Goal: Task Accomplishment & Management: Manage account settings

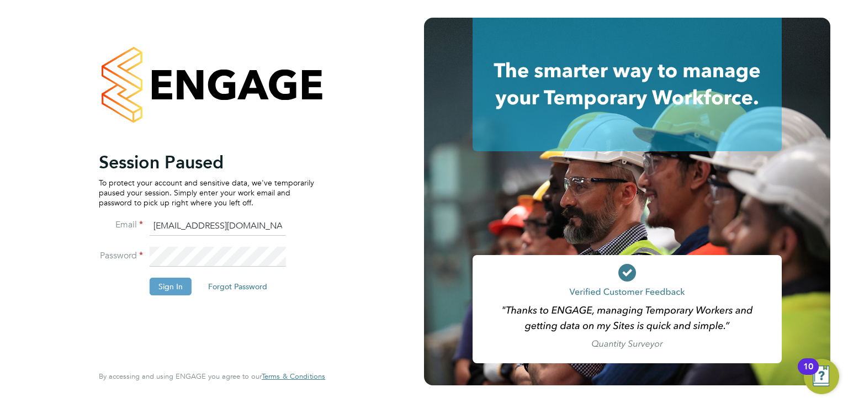
click at [182, 284] on button "Sign In" at bounding box center [171, 287] width 42 height 18
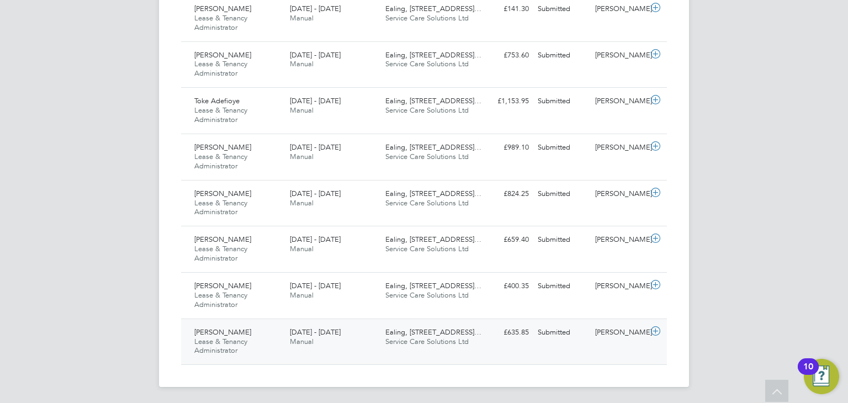
click at [254, 331] on div "Julie Virani Lease & Tenancy Administrator 25 - 31 Aug 2025" at bounding box center [237, 341] width 95 height 37
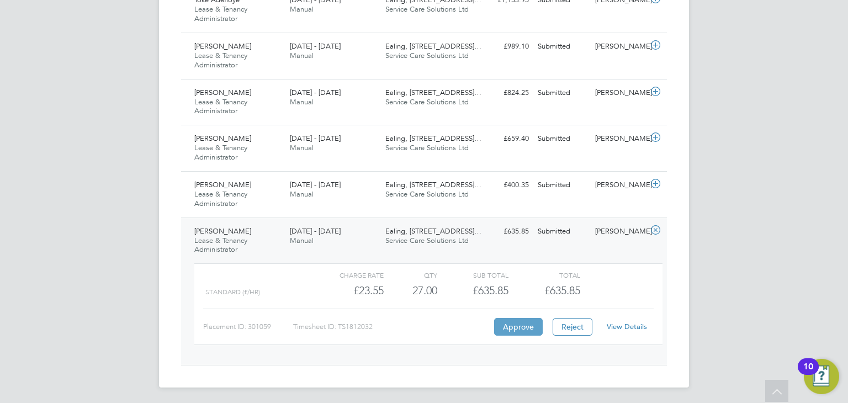
click at [519, 328] on button "Approve" at bounding box center [518, 327] width 49 height 18
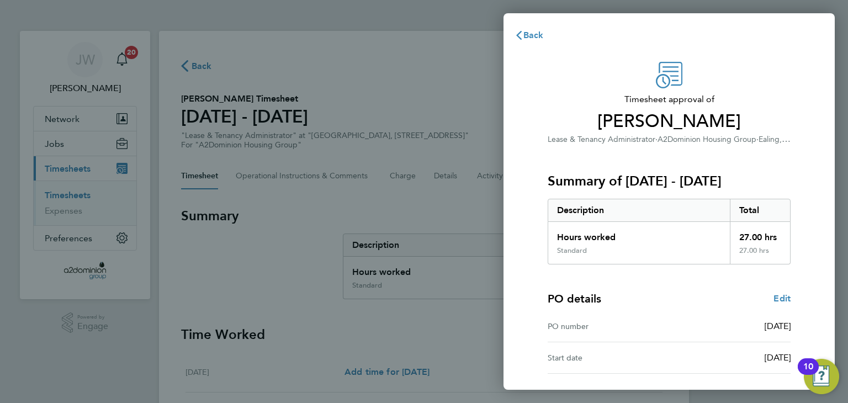
scroll to position [81, 0]
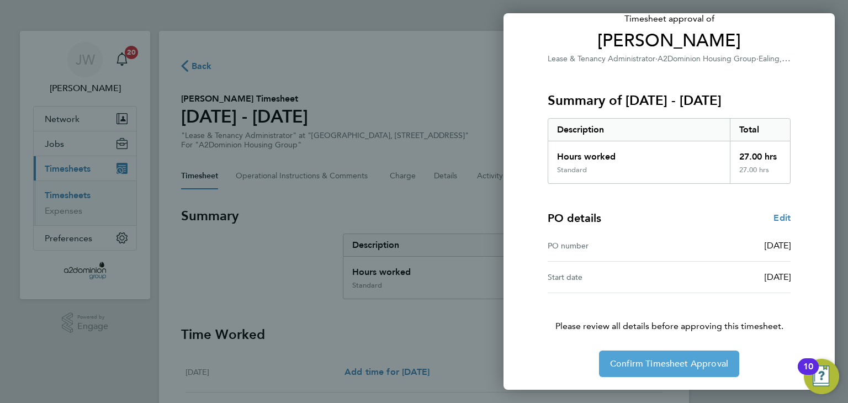
click at [673, 360] on span "Confirm Timesheet Approval" at bounding box center [669, 363] width 118 height 11
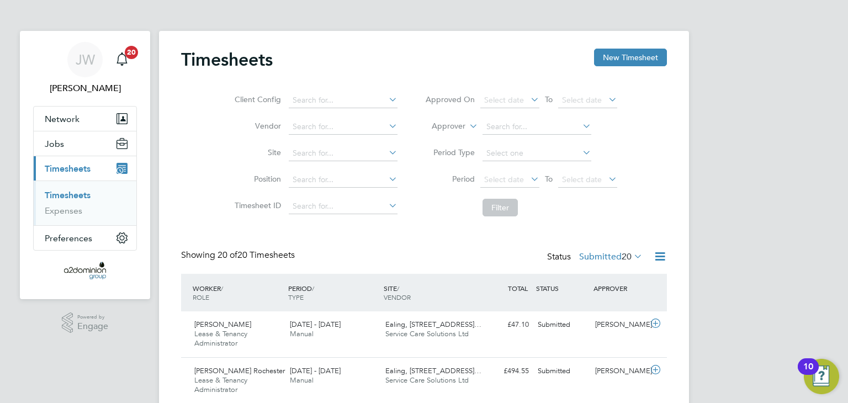
click at [660, 254] on icon at bounding box center [660, 256] width 14 height 14
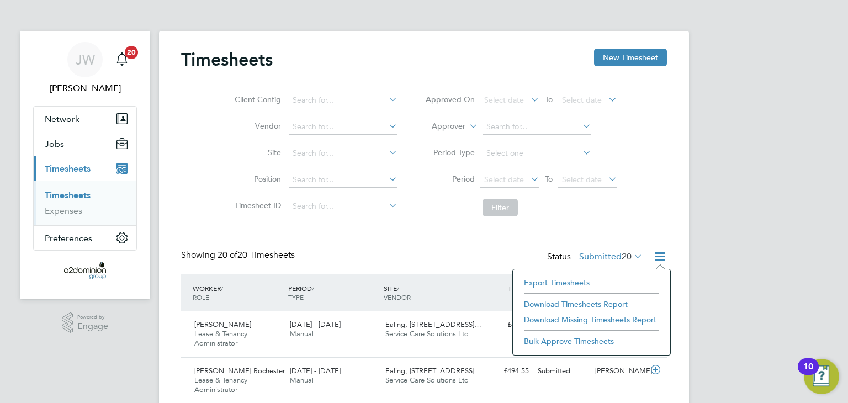
click at [550, 342] on li "Bulk Approve Timesheets" at bounding box center [591, 340] width 146 height 15
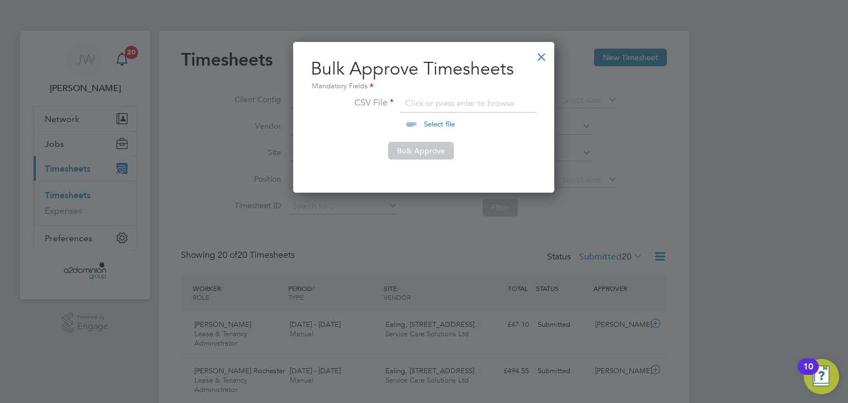
click at [443, 124] on input "file" at bounding box center [449, 114] width 173 height 33
click at [539, 56] on div at bounding box center [541, 54] width 20 height 20
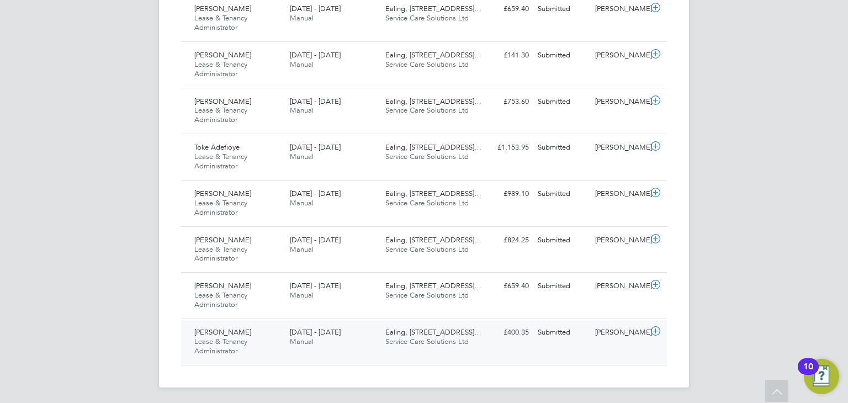
click at [329, 342] on div "25 - 31 Aug 2025 Manual" at bounding box center [332, 337] width 95 height 28
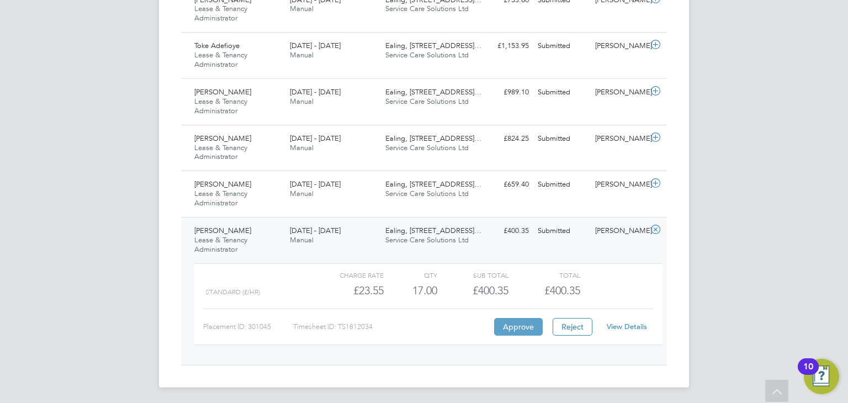
click at [523, 326] on button "Approve" at bounding box center [518, 327] width 49 height 18
click at [292, 186] on span "[DATE] - [DATE]" at bounding box center [315, 183] width 51 height 9
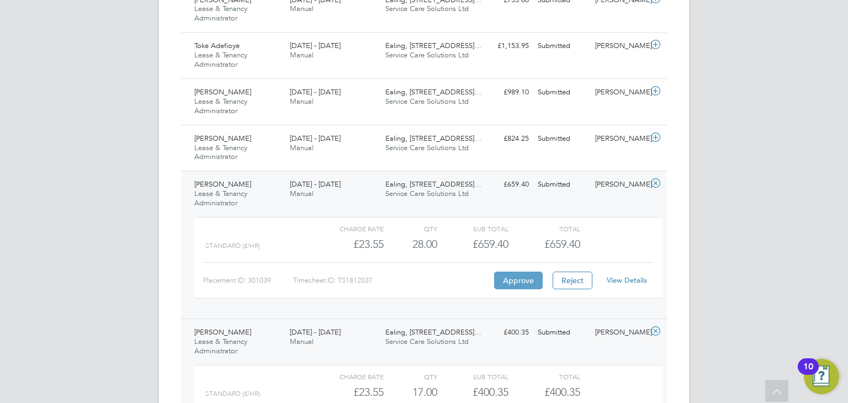
click at [517, 272] on button "Approve" at bounding box center [518, 280] width 49 height 18
click at [382, 149] on div "Ealing, 113 Uxbridge Ro… Service Care Solutions Ltd" at bounding box center [428, 144] width 95 height 28
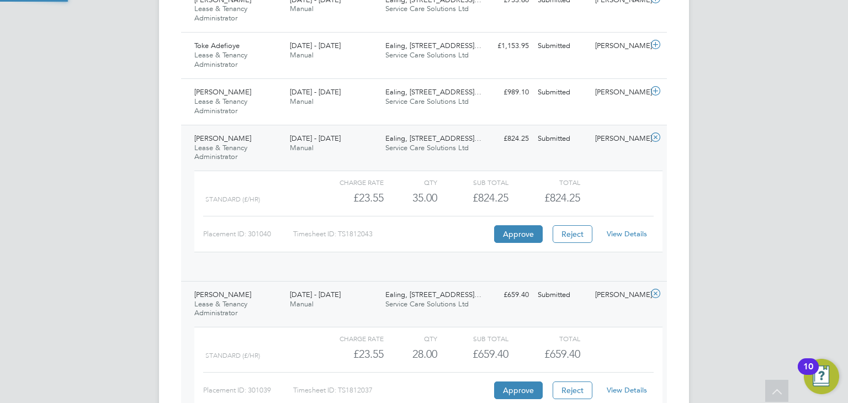
scroll to position [18, 107]
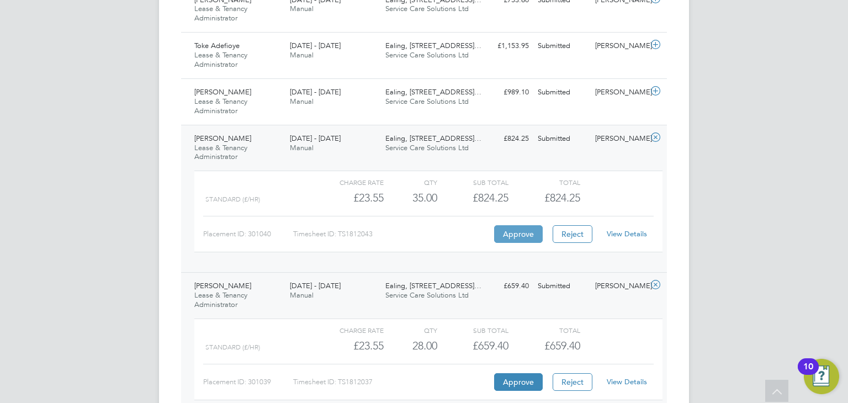
click at [521, 236] on button "Approve" at bounding box center [518, 234] width 49 height 18
click at [265, 102] on div "Evelyn Hunston Lease & Tenancy Administrator 25 - 31 Aug 2025" at bounding box center [237, 101] width 95 height 37
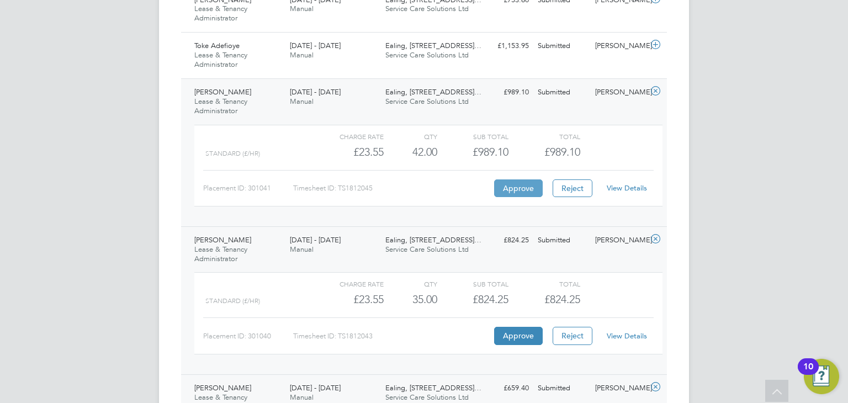
click at [503, 180] on button "Approve" at bounding box center [518, 188] width 49 height 18
click at [303, 53] on span "Manual" at bounding box center [302, 54] width 24 height 9
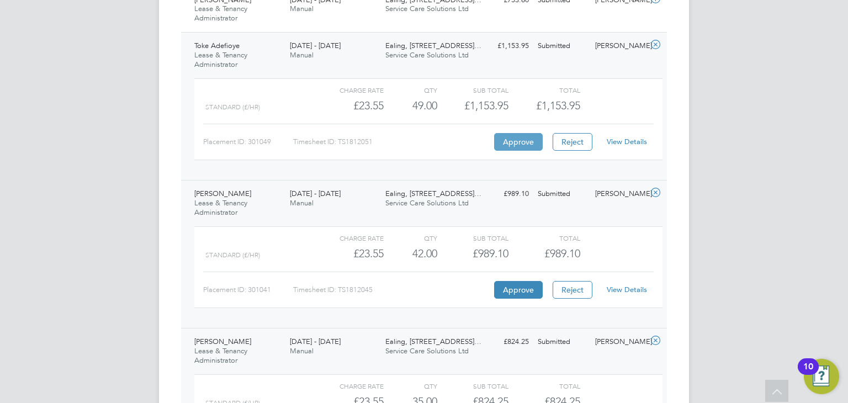
click at [514, 137] on button "Approve" at bounding box center [518, 142] width 49 height 18
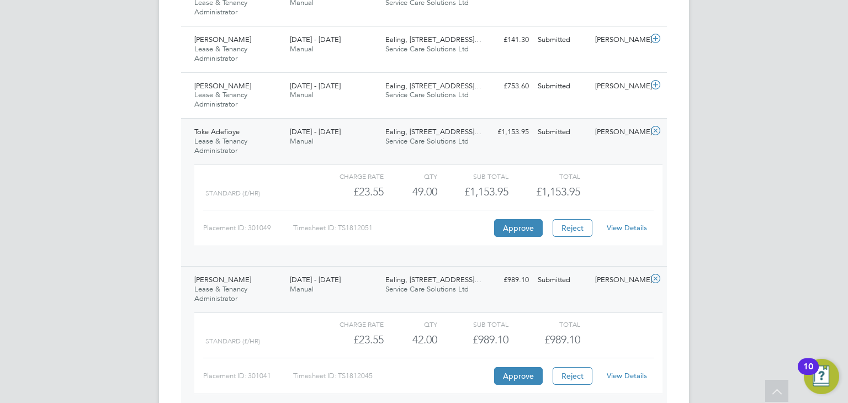
scroll to position [883, 0]
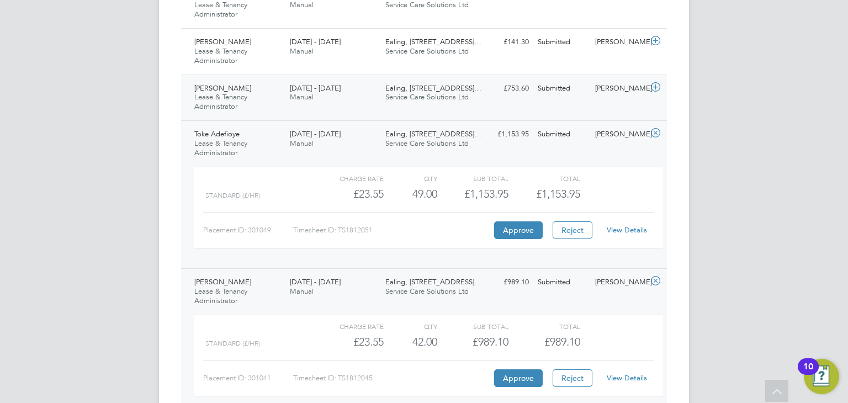
click at [234, 102] on span "Lease & Tenancy Administrator" at bounding box center [220, 101] width 53 height 19
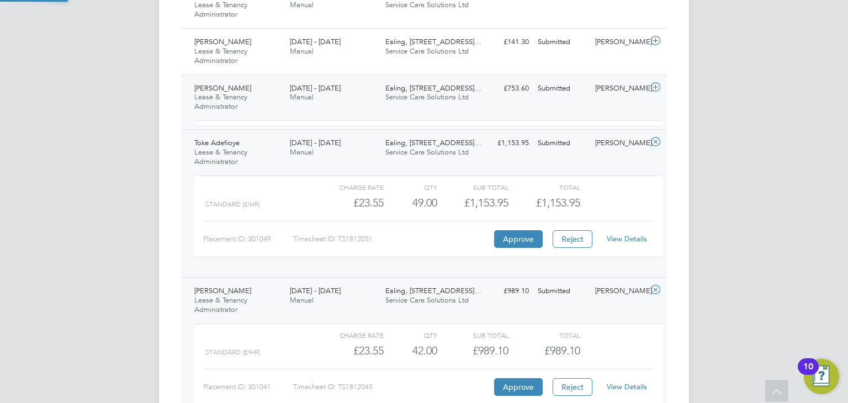
scroll to position [18, 107]
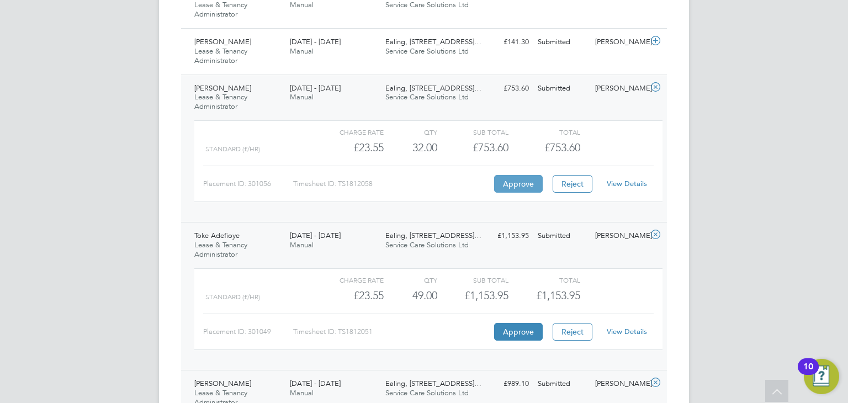
click at [510, 180] on button "Approve" at bounding box center [518, 184] width 49 height 18
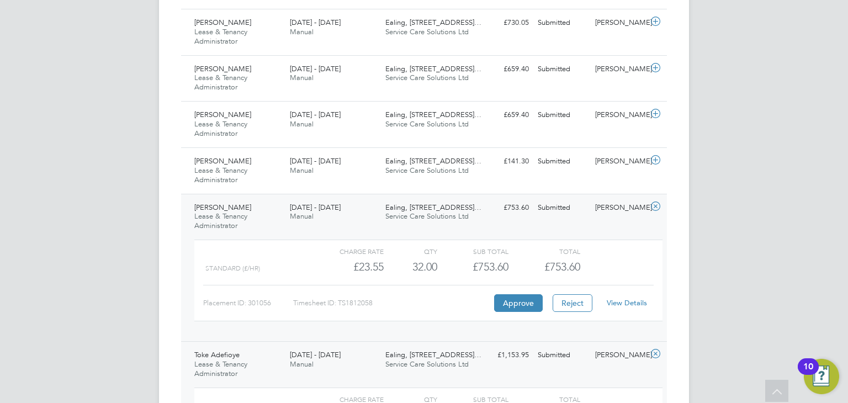
scroll to position [763, 0]
click at [246, 162] on span "Chelsea Mcrickus" at bounding box center [222, 161] width 57 height 9
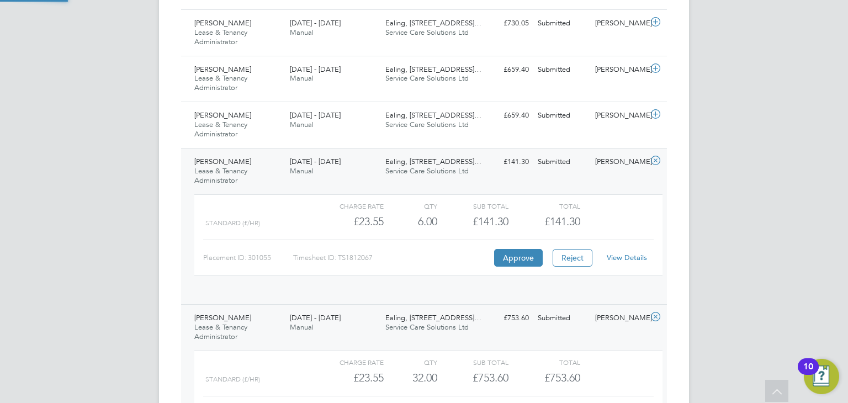
scroll to position [18, 107]
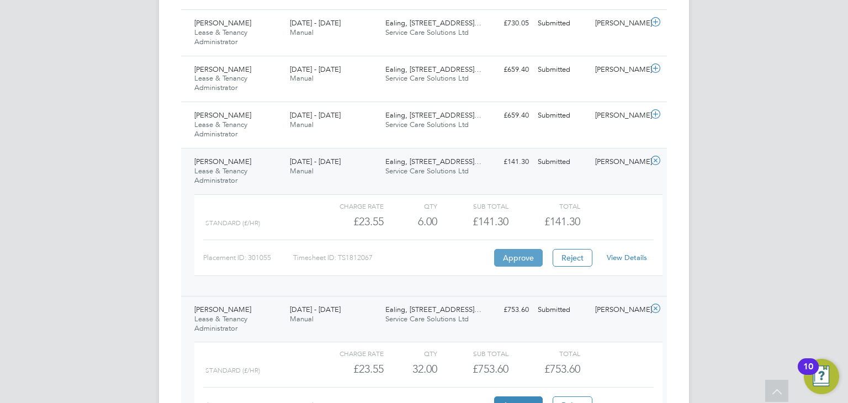
click at [514, 254] on button "Approve" at bounding box center [518, 258] width 49 height 18
click at [247, 113] on div "Simi Malik Lease & Tenancy Administrator 25 - 31 Aug 2025" at bounding box center [237, 124] width 95 height 37
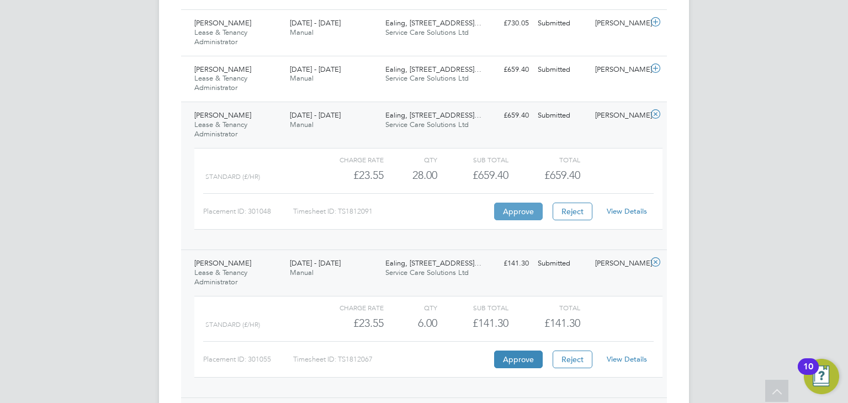
click at [521, 205] on button "Approve" at bounding box center [518, 212] width 49 height 18
click at [262, 84] on div "Natalie Peerless Lease & Tenancy Administrator 25 - 31 Aug 2025" at bounding box center [237, 79] width 95 height 37
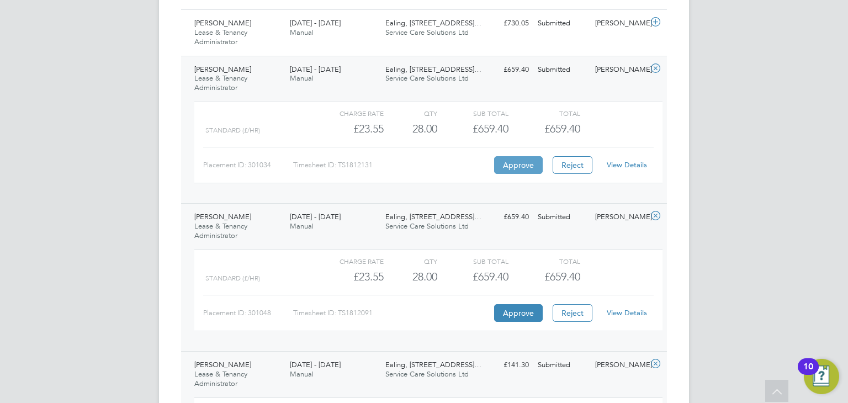
click at [520, 165] on button "Approve" at bounding box center [518, 165] width 49 height 18
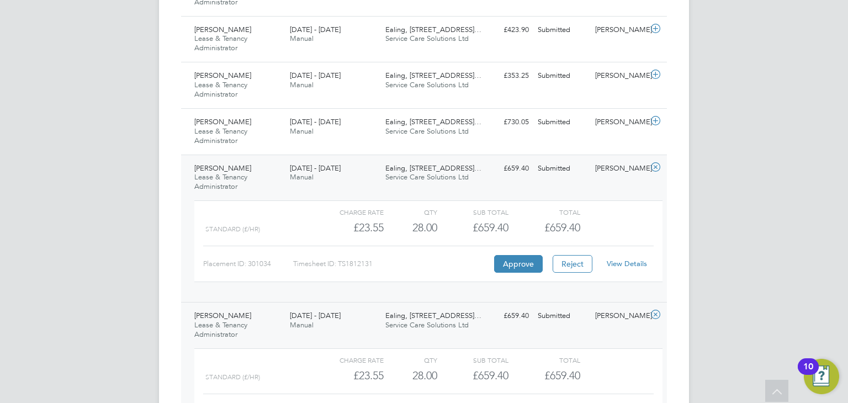
scroll to position [664, 0]
click at [305, 132] on span "Manual" at bounding box center [302, 131] width 24 height 9
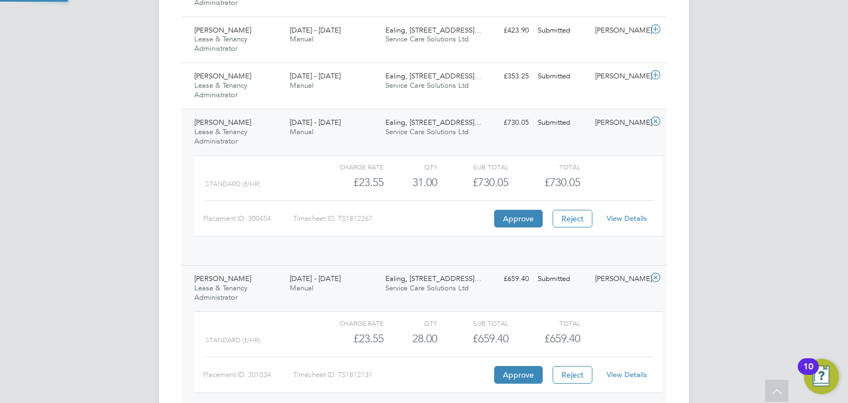
scroll to position [18, 107]
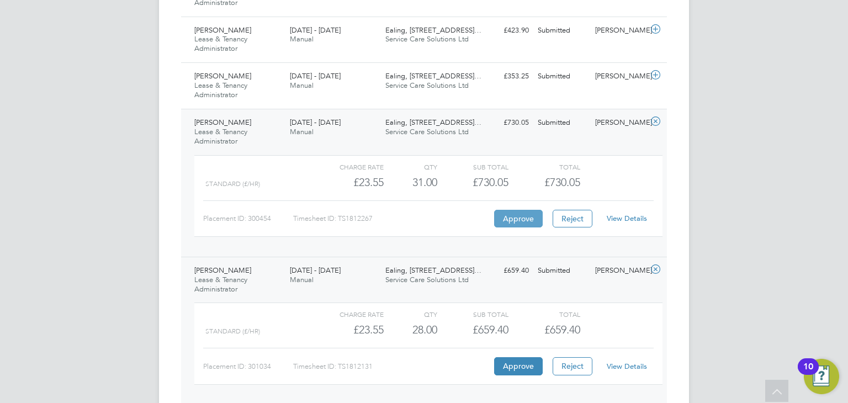
click at [514, 212] on button "Approve" at bounding box center [518, 219] width 49 height 18
click at [237, 89] on span "Lease & Tenancy Administrator" at bounding box center [220, 90] width 53 height 19
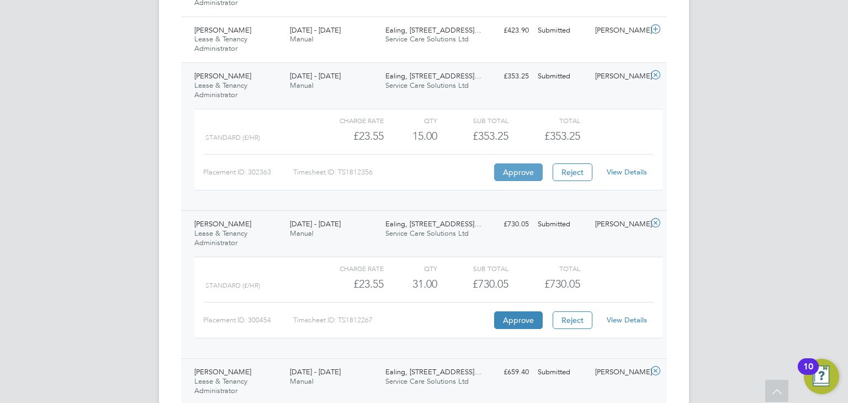
click at [517, 170] on button "Approve" at bounding box center [518, 172] width 49 height 18
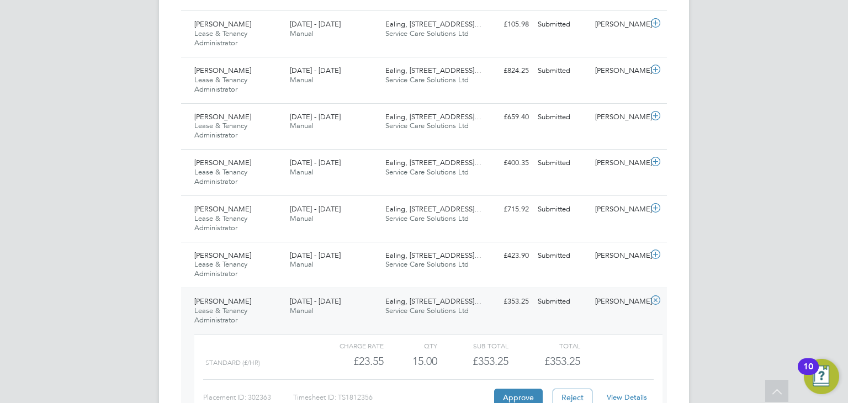
scroll to position [438, 0]
click at [267, 273] on div "Carol Smith Lease & Tenancy Administrator 25 - 31 Aug 2025" at bounding box center [237, 265] width 95 height 37
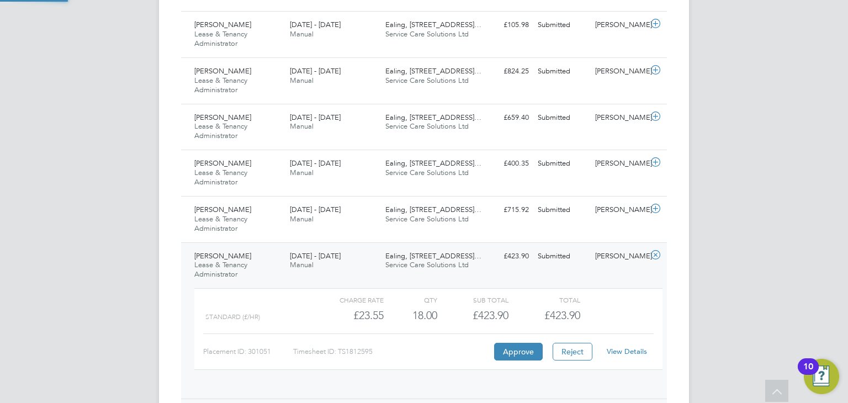
scroll to position [18, 107]
click at [513, 345] on button "Approve" at bounding box center [518, 352] width 49 height 18
click at [253, 219] on div "Nadia Hussain Lease & Tenancy Administrator 25 - 31 Aug 2025" at bounding box center [237, 219] width 95 height 37
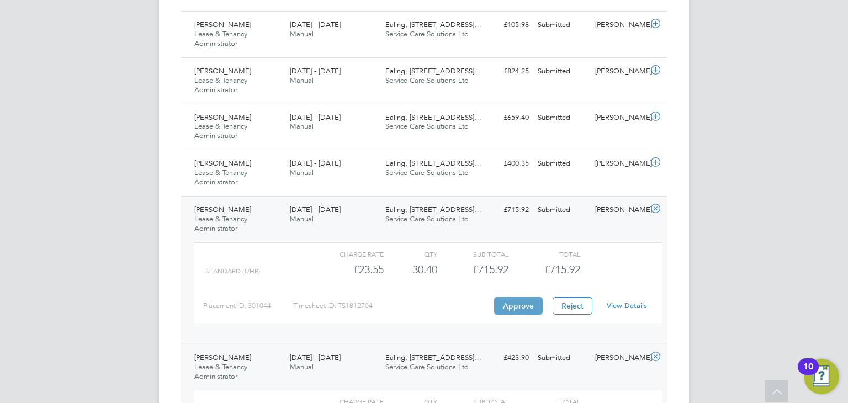
click at [519, 299] on button "Approve" at bounding box center [518, 306] width 49 height 18
click at [298, 175] on span "Manual" at bounding box center [302, 172] width 24 height 9
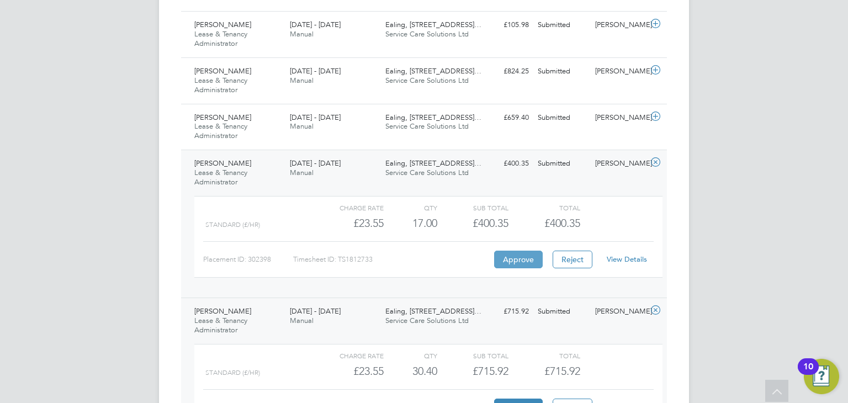
click at [521, 254] on button "Approve" at bounding box center [518, 260] width 49 height 18
click at [254, 123] on div "Beatrice Taiga Lease & Tenancy Administrator 25 - 31 Aug 2025" at bounding box center [237, 127] width 95 height 37
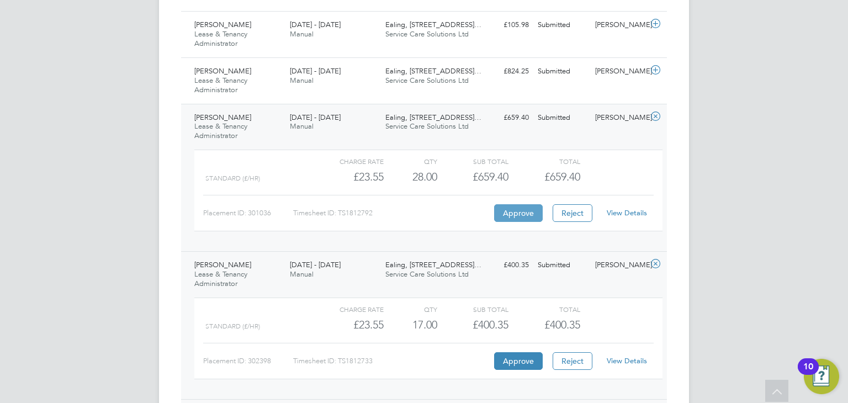
click at [514, 215] on button "Approve" at bounding box center [518, 213] width 49 height 18
click at [264, 82] on div "Kai Hippolyte-Patrick Lease & Tenancy Administrator 25 - 31 Aug 2025" at bounding box center [237, 80] width 95 height 37
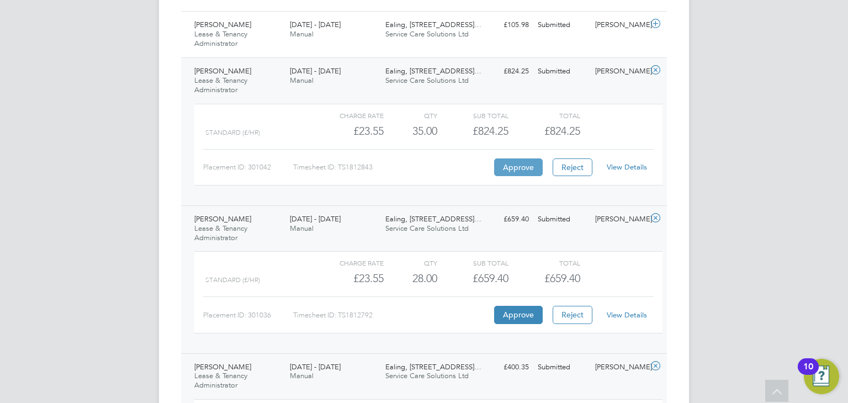
click at [511, 167] on button "Approve" at bounding box center [518, 167] width 49 height 18
click at [255, 34] on div "Shehzad Choudhary Lease & Tenancy Administrator 25 - 31 Aug 2025" at bounding box center [237, 34] width 95 height 37
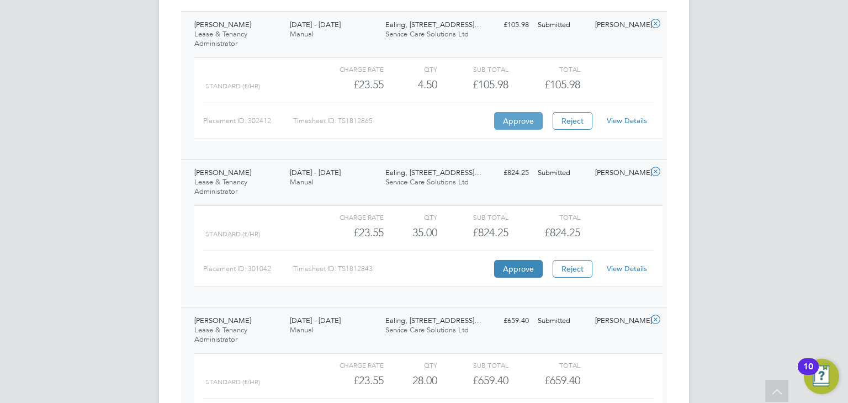
click at [521, 116] on button "Approve" at bounding box center [518, 121] width 49 height 18
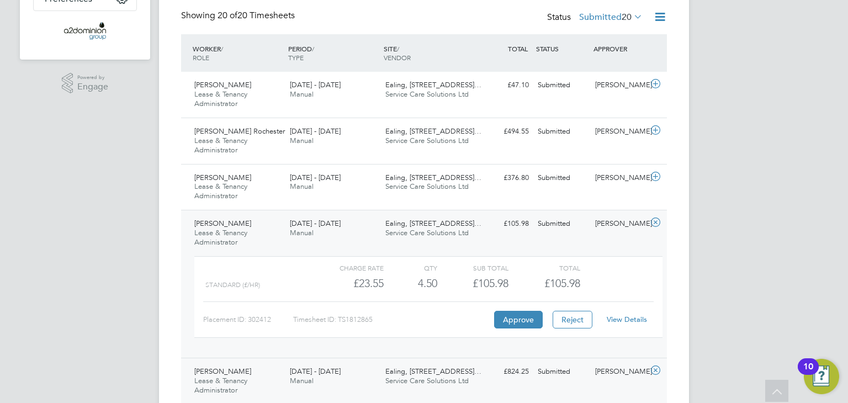
scroll to position [238, 0]
click at [276, 190] on div "Olena Vlasenko Lease & Tenancy Administrator 25 - 31 Aug 2025" at bounding box center [237, 188] width 95 height 37
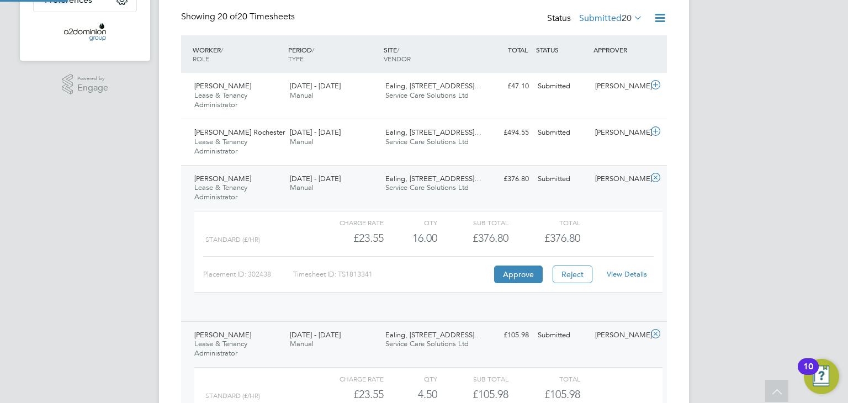
scroll to position [18, 107]
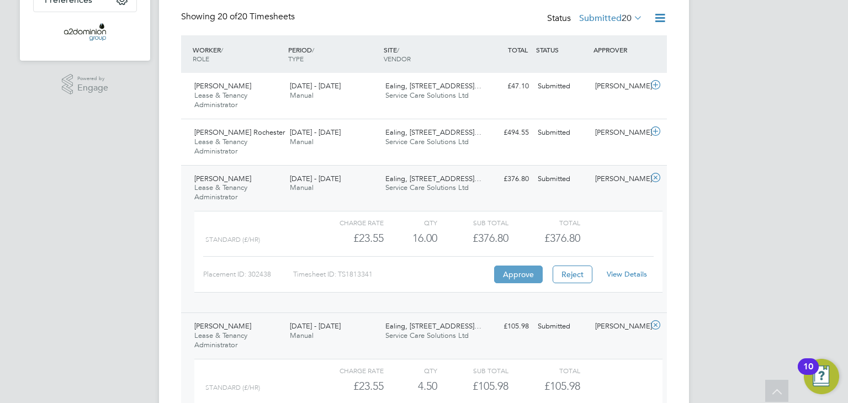
click at [508, 274] on button "Approve" at bounding box center [518, 274] width 49 height 18
click at [267, 145] on div "Shaniqua Rochester Lease & Tenancy Administrator 25 - 31 Aug 2025" at bounding box center [237, 142] width 95 height 37
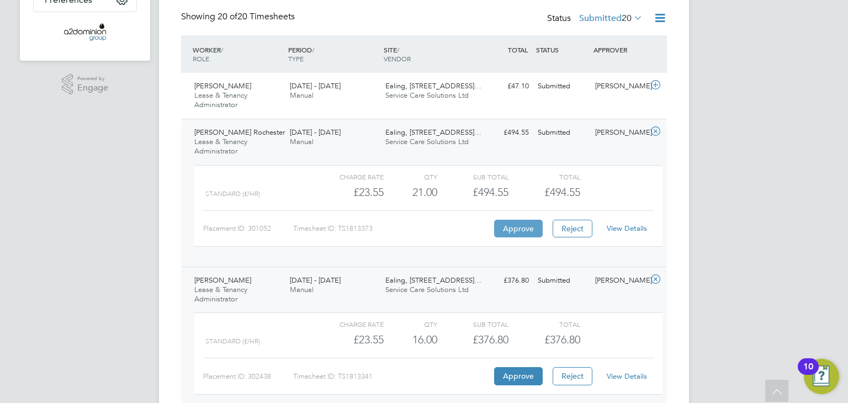
click at [508, 227] on button "Approve" at bounding box center [518, 229] width 49 height 18
click at [261, 91] on div "Angela Pappin-Cole Lease & Tenancy Administrator 25 - 31 Aug 2025" at bounding box center [237, 95] width 95 height 37
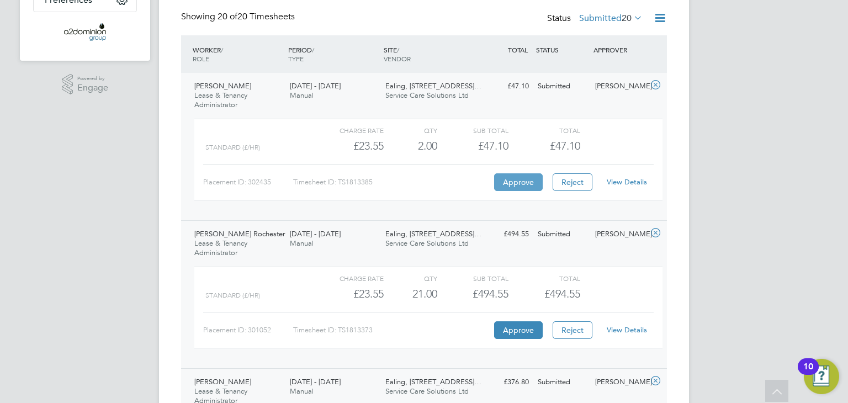
click at [513, 175] on button "Approve" at bounding box center [518, 182] width 49 height 18
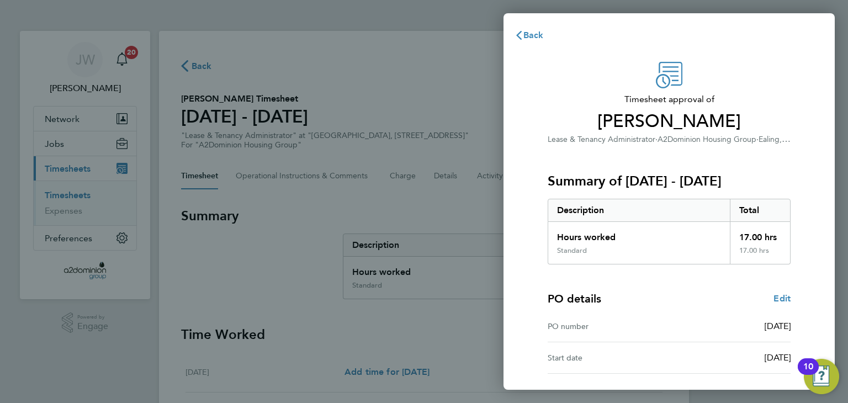
scroll to position [81, 0]
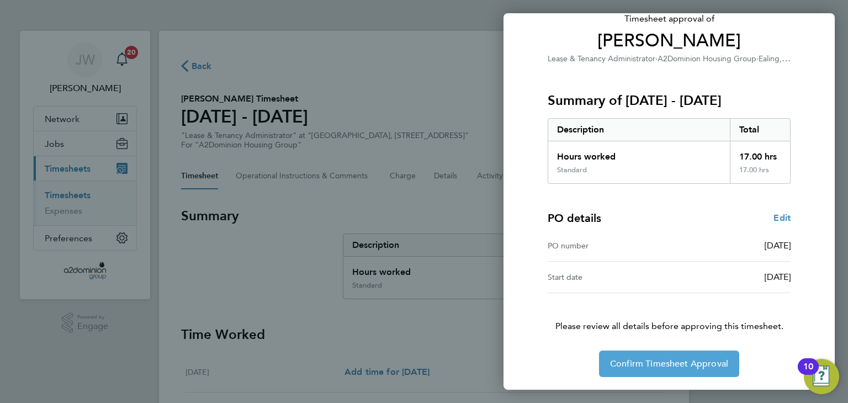
click at [662, 363] on span "Confirm Timesheet Approval" at bounding box center [669, 363] width 118 height 11
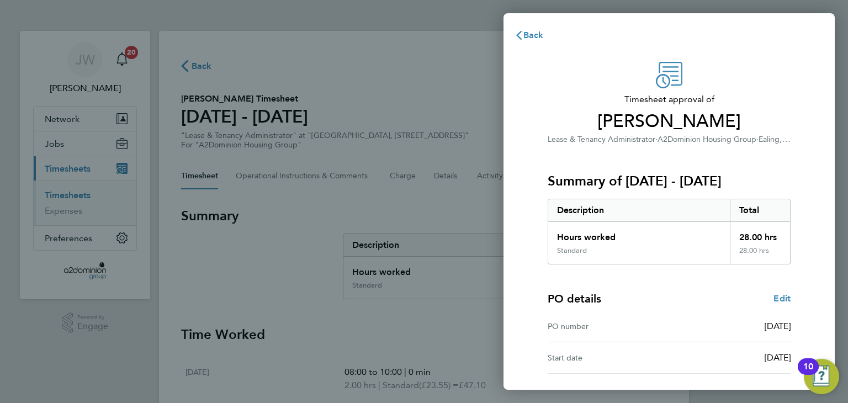
scroll to position [81, 0]
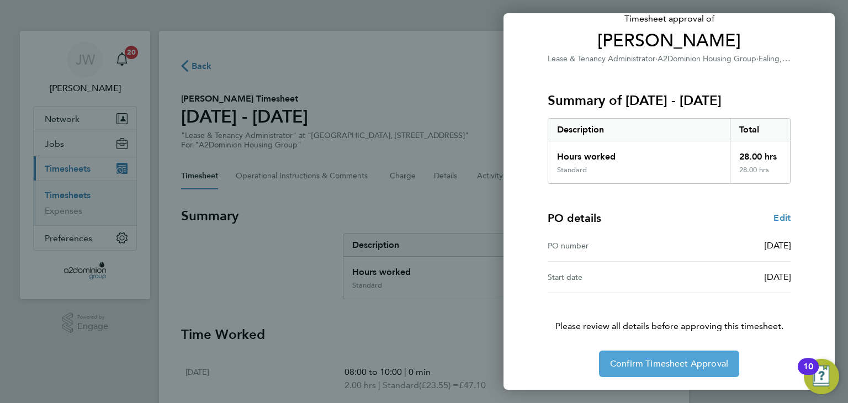
click at [682, 358] on span "Confirm Timesheet Approval" at bounding box center [669, 363] width 118 height 11
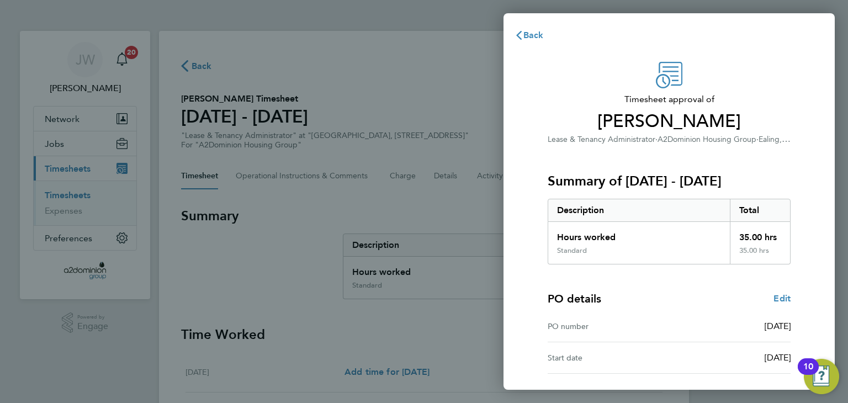
scroll to position [81, 0]
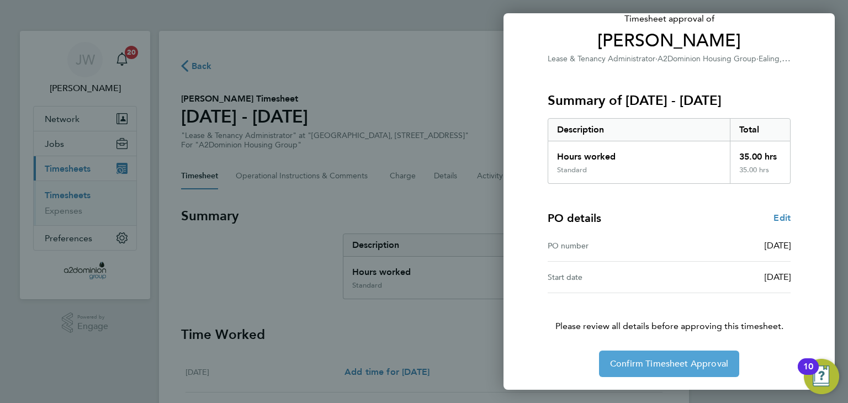
click at [638, 364] on span "Confirm Timesheet Approval" at bounding box center [669, 363] width 118 height 11
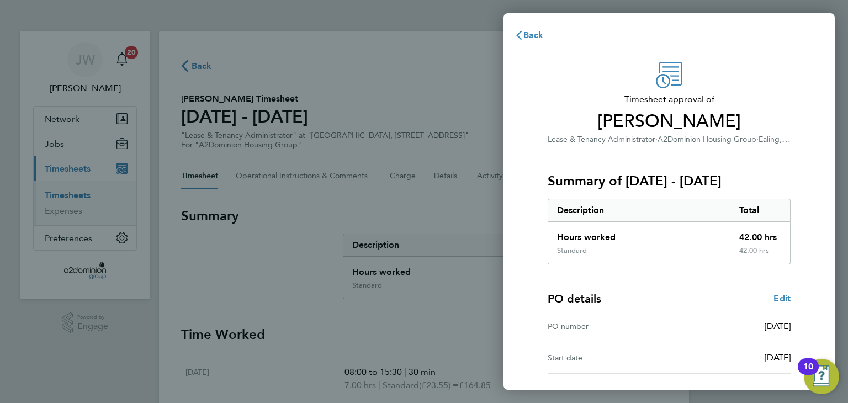
scroll to position [81, 0]
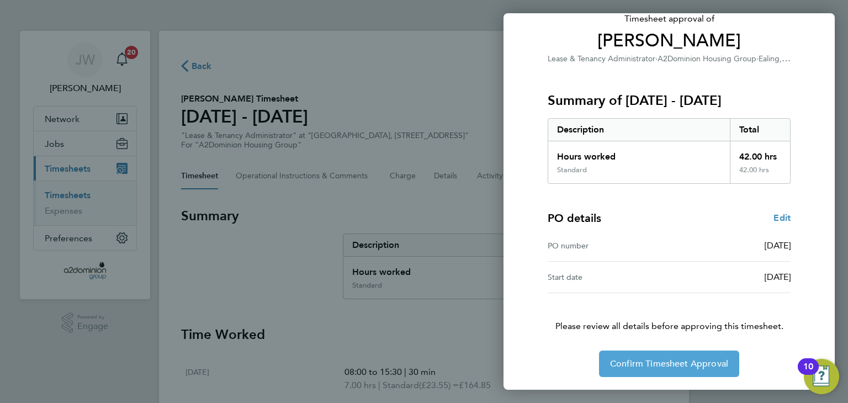
click at [642, 360] on span "Confirm Timesheet Approval" at bounding box center [669, 363] width 118 height 11
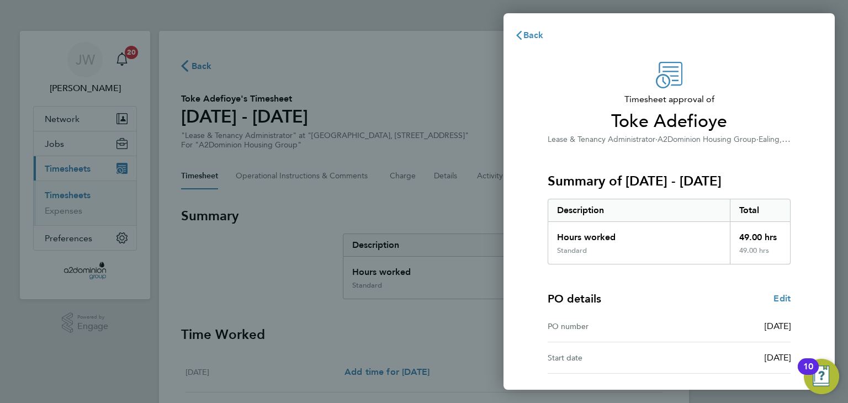
scroll to position [81, 0]
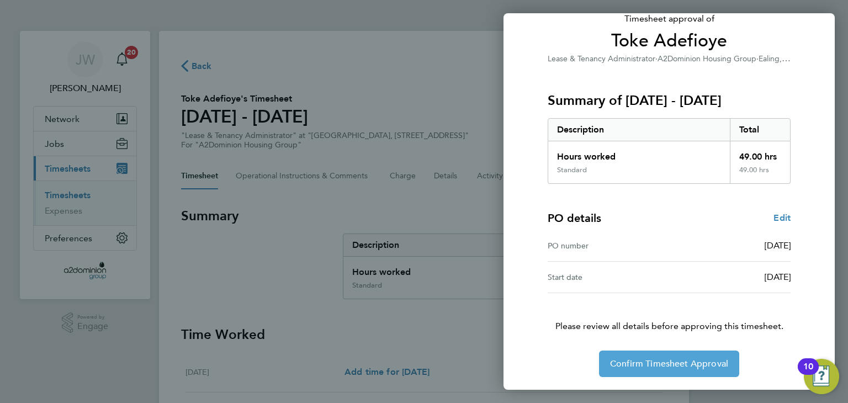
click at [696, 366] on span "Confirm Timesheet Approval" at bounding box center [669, 363] width 118 height 11
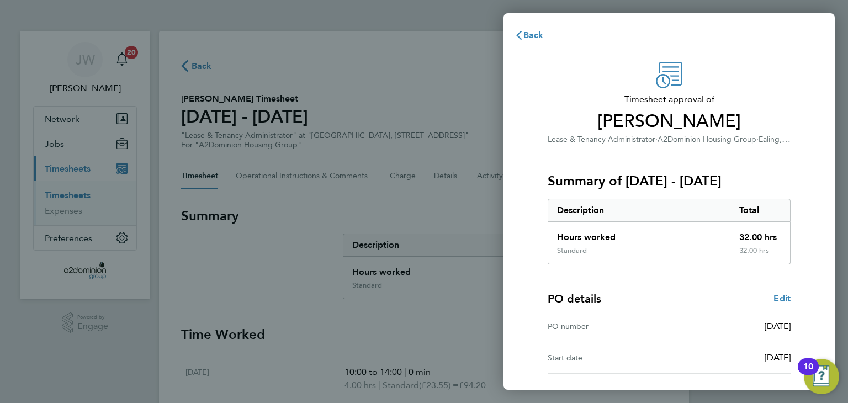
scroll to position [81, 0]
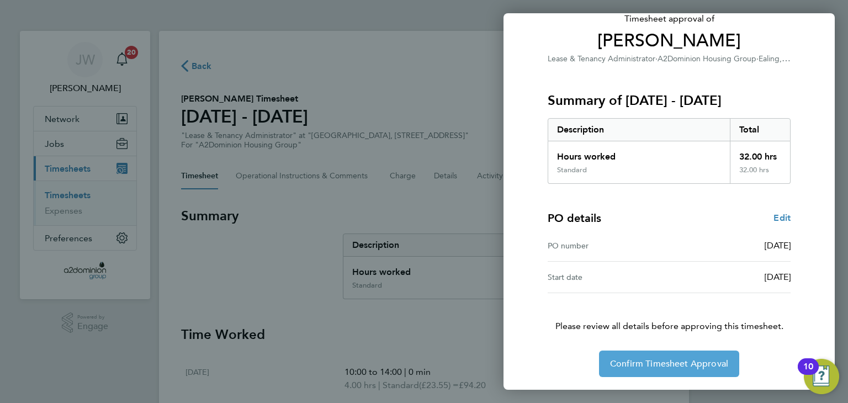
click at [685, 363] on span "Confirm Timesheet Approval" at bounding box center [669, 363] width 118 height 11
click at [623, 359] on span "Confirm Timesheet Approval" at bounding box center [669, 364] width 118 height 11
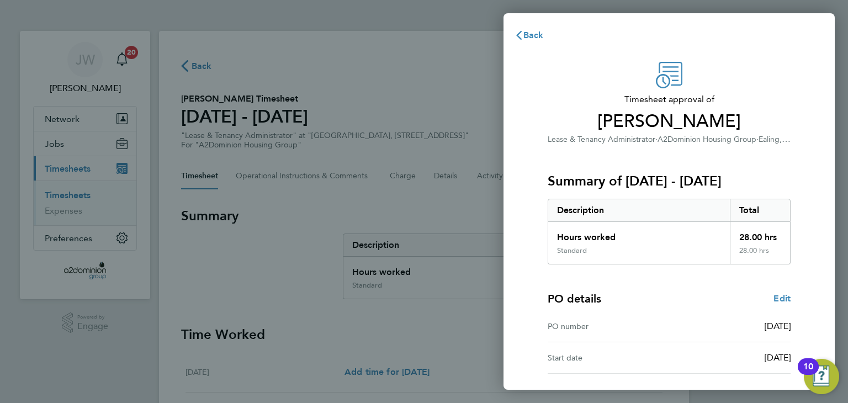
scroll to position [81, 0]
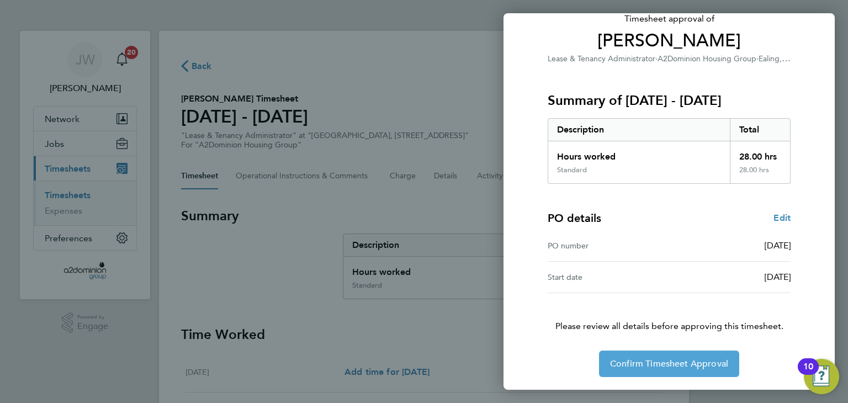
click at [633, 356] on button "Confirm Timesheet Approval" at bounding box center [669, 363] width 140 height 26
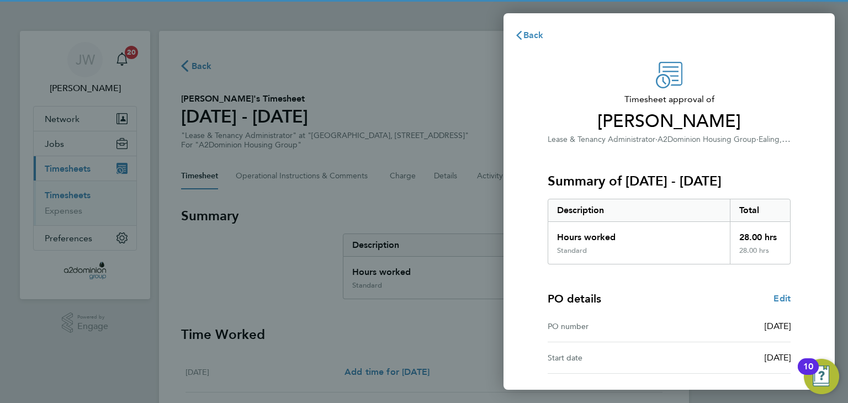
scroll to position [81, 0]
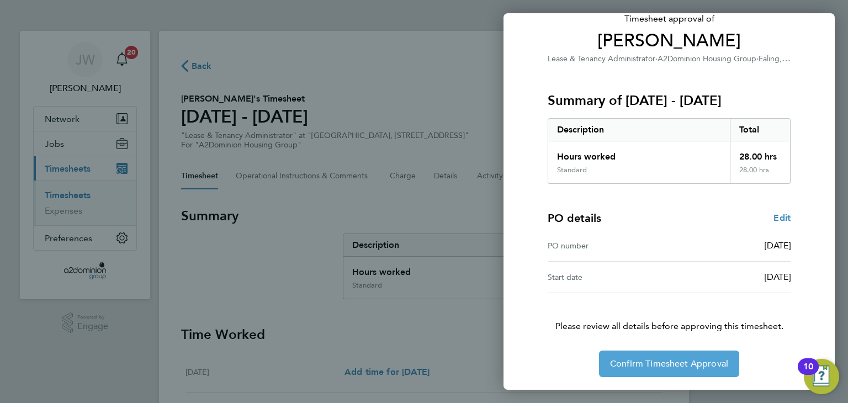
click at [663, 361] on span "Confirm Timesheet Approval" at bounding box center [669, 363] width 118 height 11
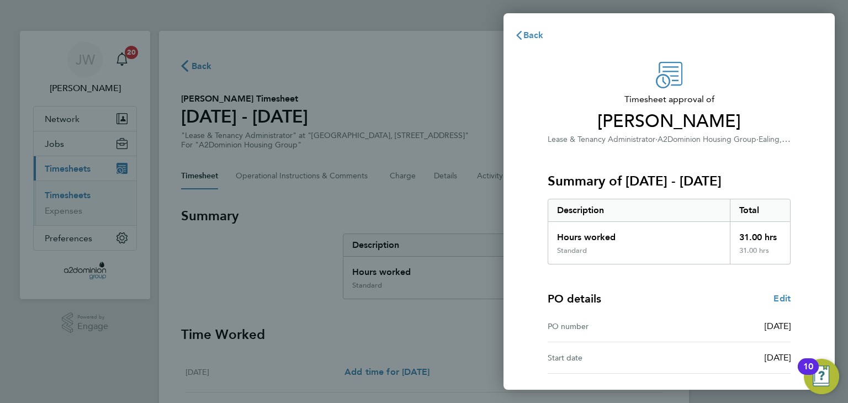
scroll to position [81, 0]
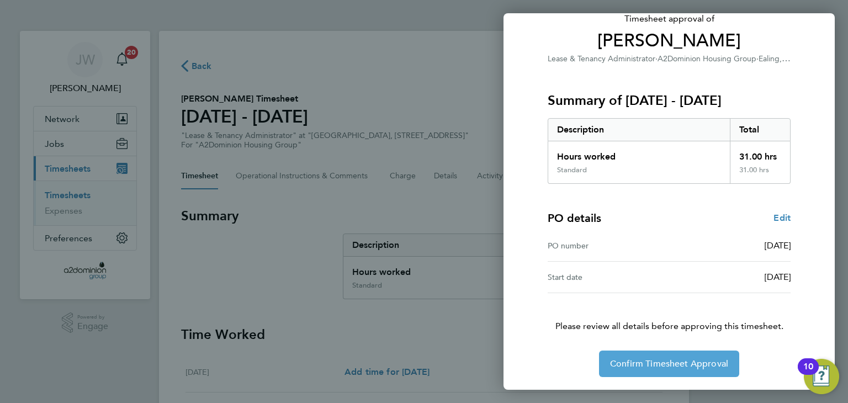
click at [663, 355] on button "Confirm Timesheet Approval" at bounding box center [669, 363] width 140 height 26
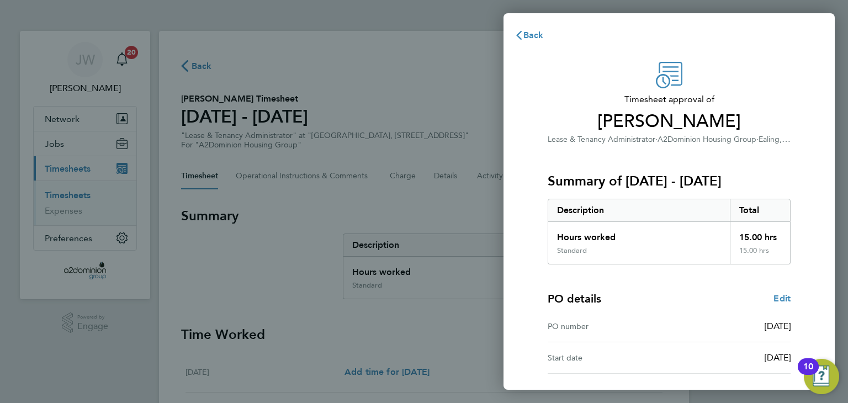
scroll to position [81, 0]
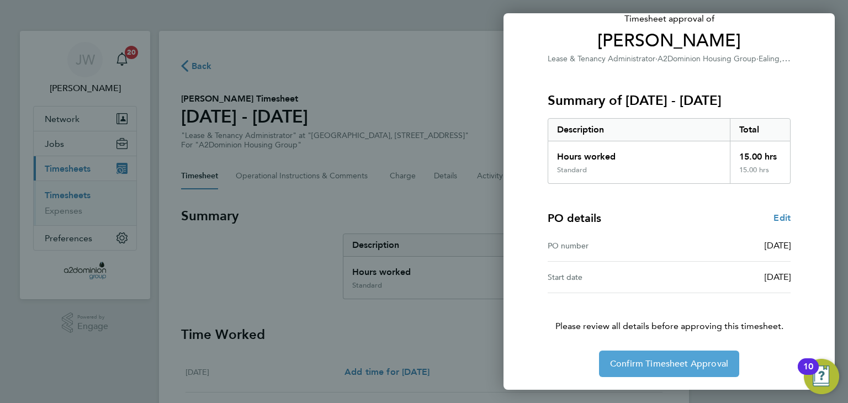
click at [640, 366] on span "Confirm Timesheet Approval" at bounding box center [669, 363] width 118 height 11
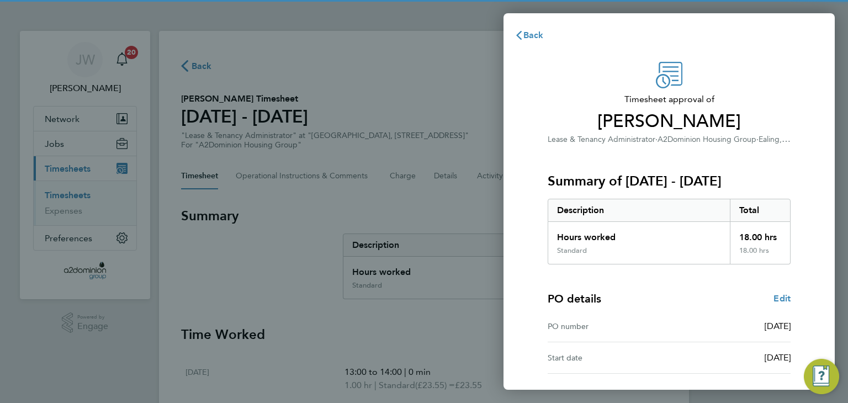
scroll to position [81, 0]
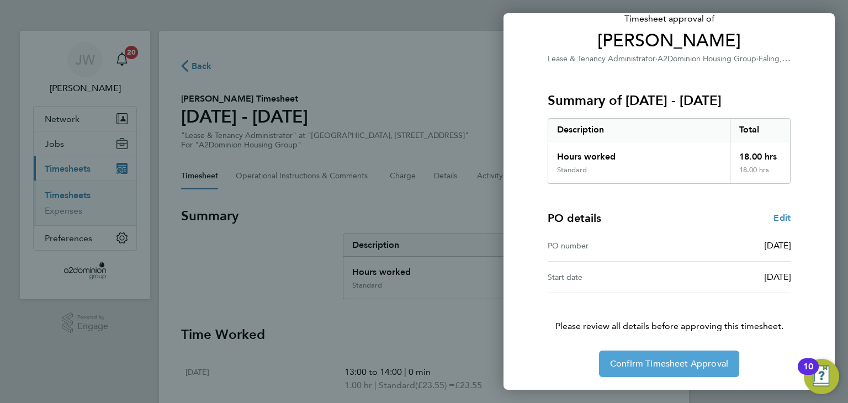
click at [627, 354] on button "Confirm Timesheet Approval" at bounding box center [669, 363] width 140 height 26
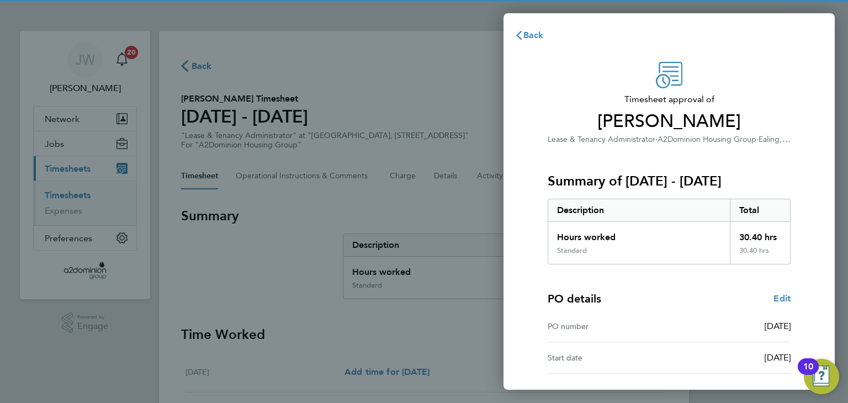
scroll to position [81, 0]
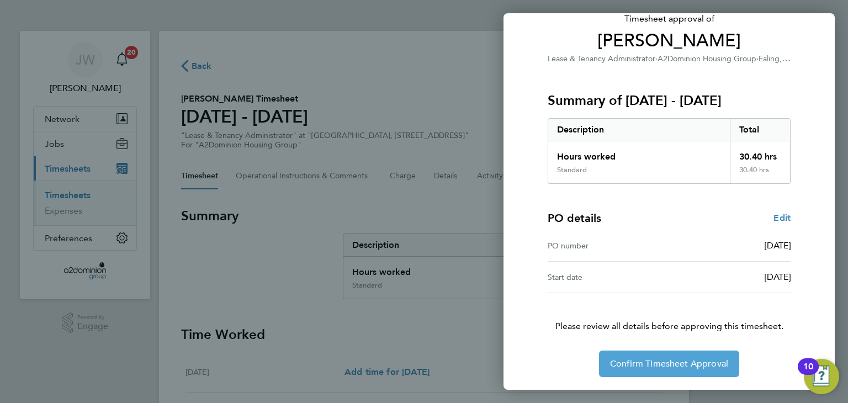
click at [620, 369] on button "Confirm Timesheet Approval" at bounding box center [669, 363] width 140 height 26
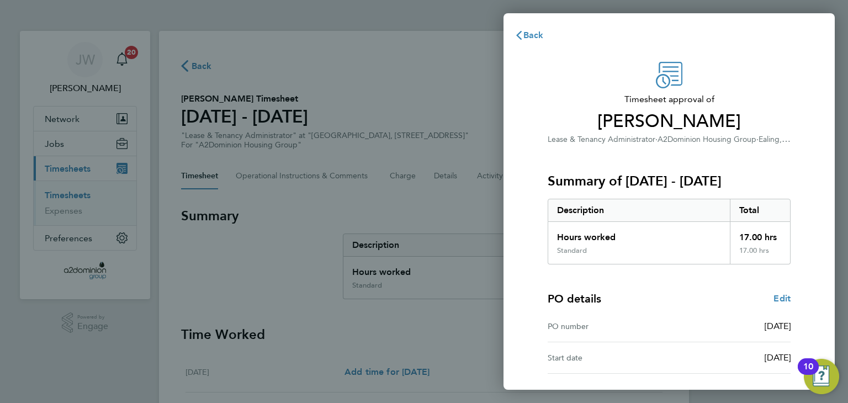
scroll to position [81, 0]
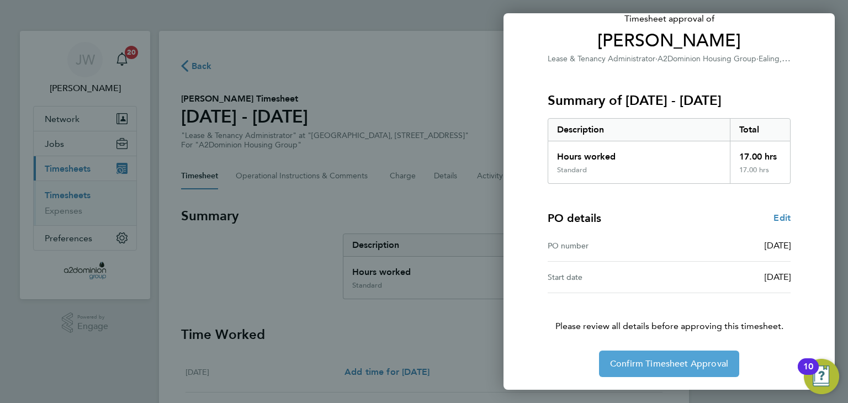
click at [642, 361] on span "Confirm Timesheet Approval" at bounding box center [669, 363] width 118 height 11
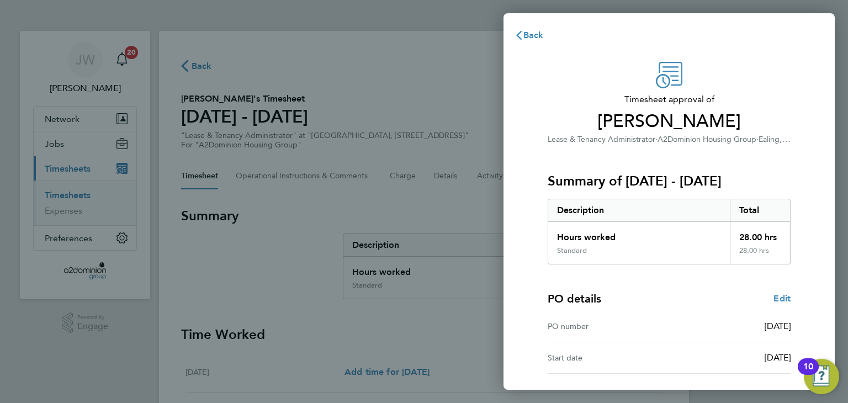
scroll to position [81, 0]
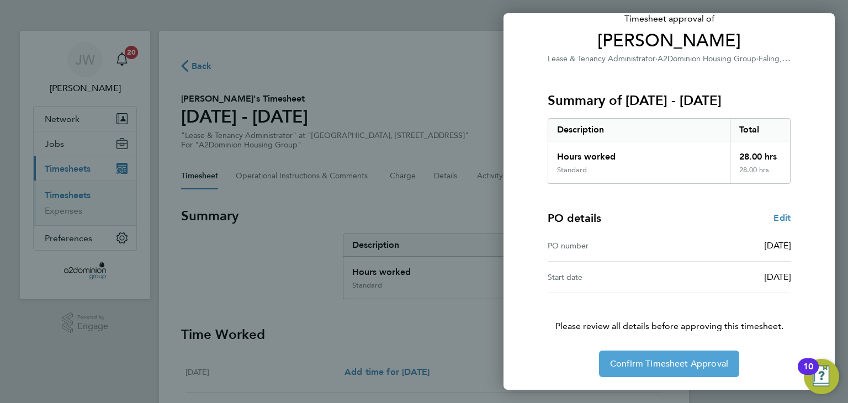
click at [637, 359] on span "Confirm Timesheet Approval" at bounding box center [669, 363] width 118 height 11
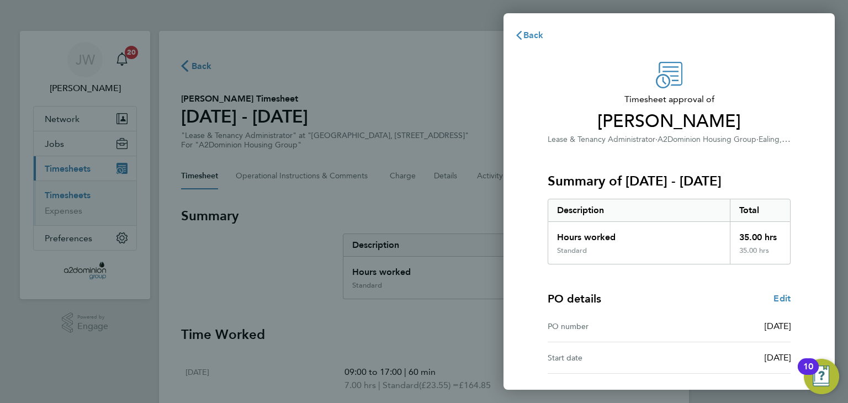
scroll to position [81, 0]
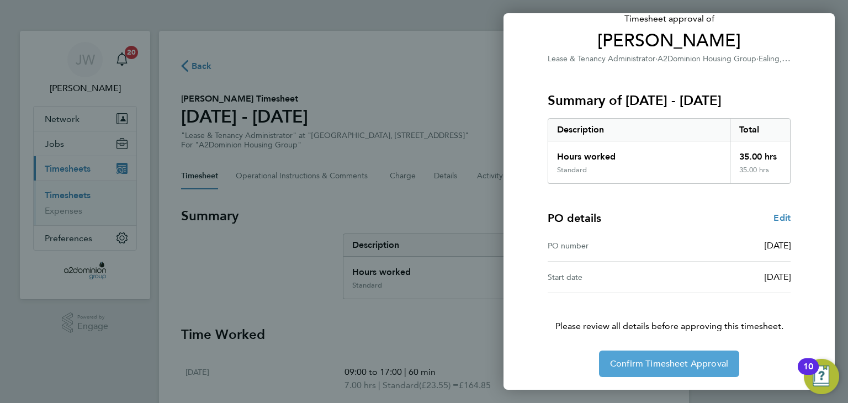
click at [640, 367] on span "Confirm Timesheet Approval" at bounding box center [669, 363] width 118 height 11
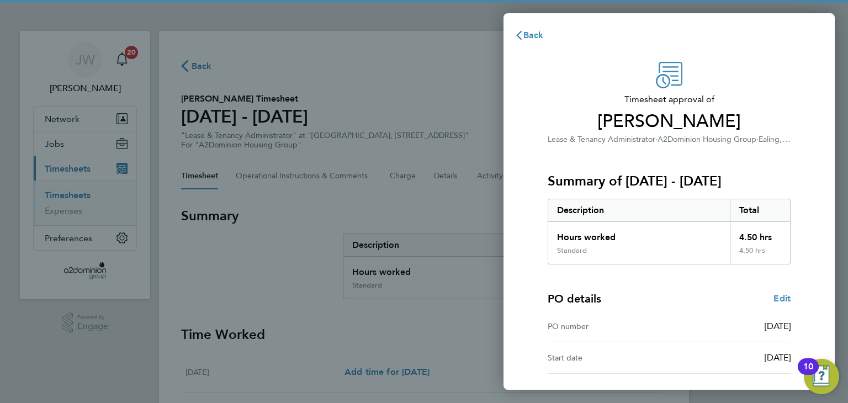
scroll to position [81, 0]
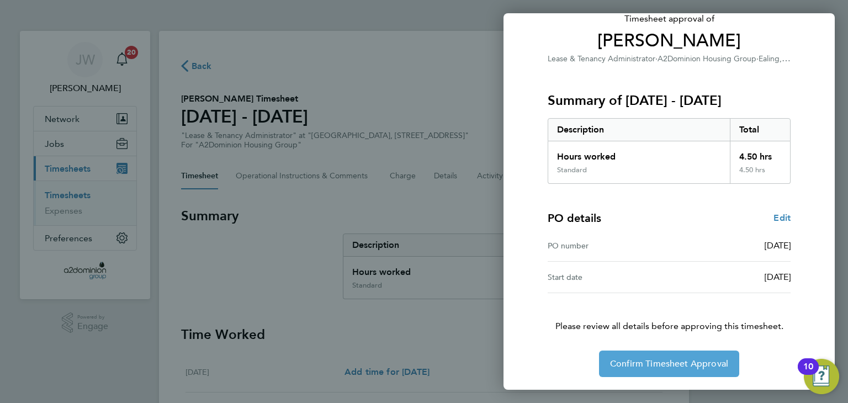
click at [617, 360] on span "Confirm Timesheet Approval" at bounding box center [669, 363] width 118 height 11
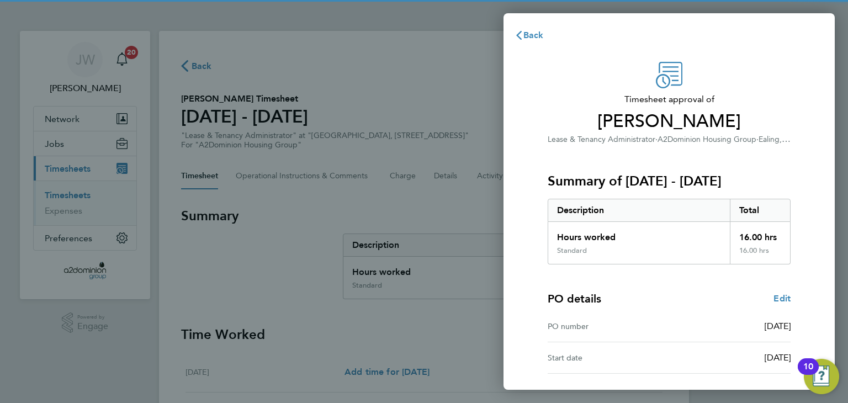
scroll to position [81, 0]
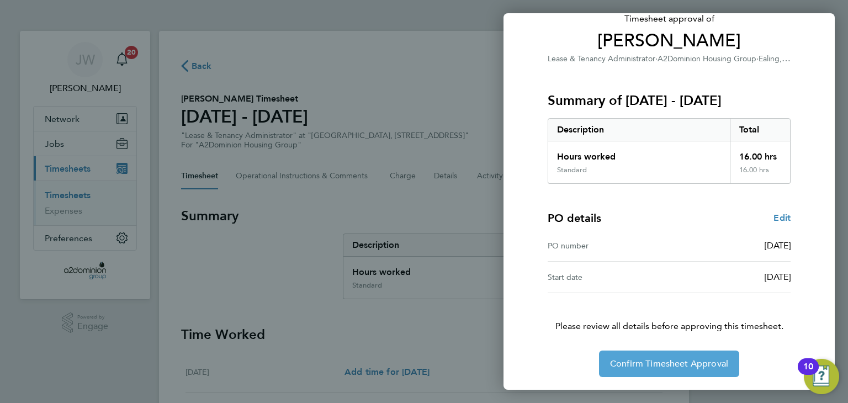
click at [637, 362] on span "Confirm Timesheet Approval" at bounding box center [669, 363] width 118 height 11
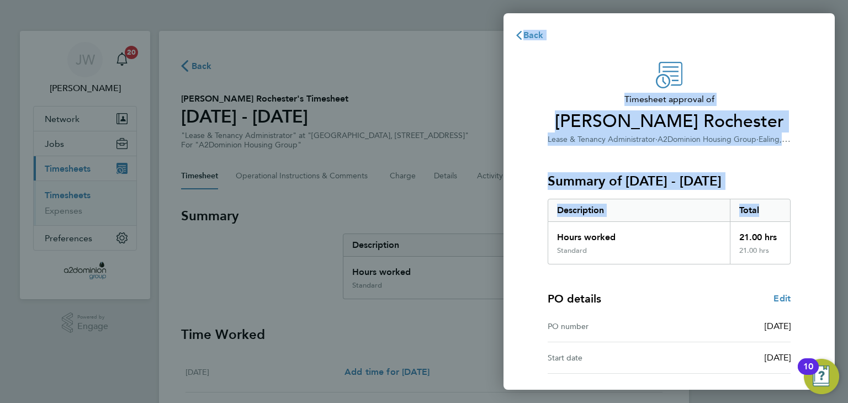
drag, startPoint x: 500, startPoint y: 248, endPoint x: 552, endPoint y: 237, distance: 53.0
click at [552, 237] on div "Back Timesheet approval of Shaniqua Rochester Lease & Tenancy Administrator · A…" at bounding box center [424, 201] width 848 height 403
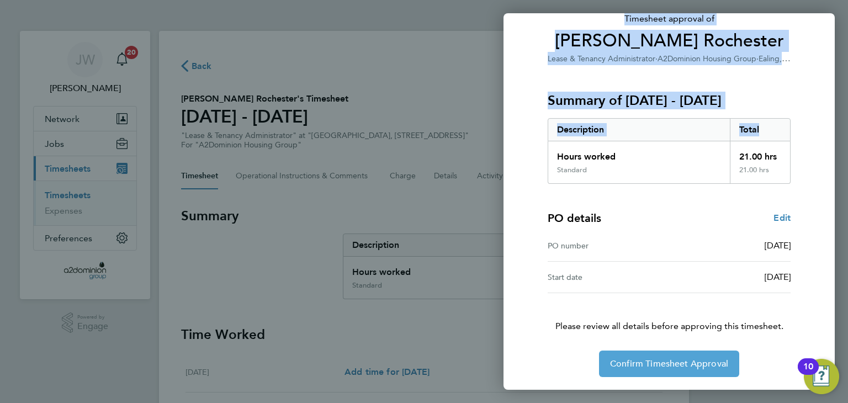
click at [641, 363] on span "Confirm Timesheet Approval" at bounding box center [669, 363] width 118 height 11
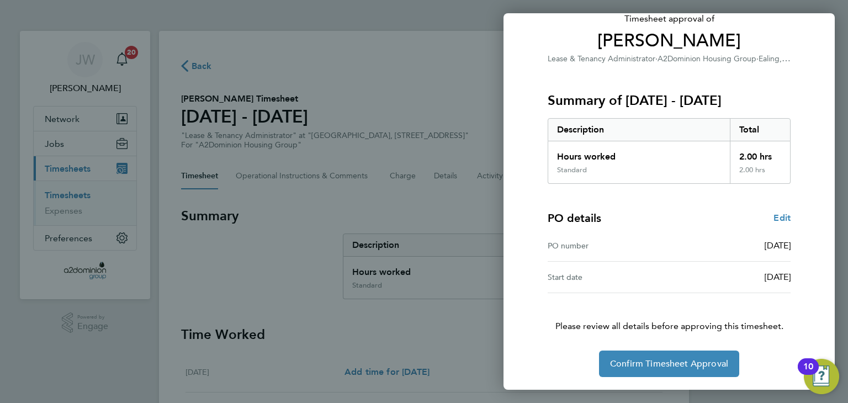
scroll to position [80, 0]
click at [631, 367] on span "Confirm Timesheet Approval" at bounding box center [669, 364] width 118 height 11
